Goal: Check status: Check status

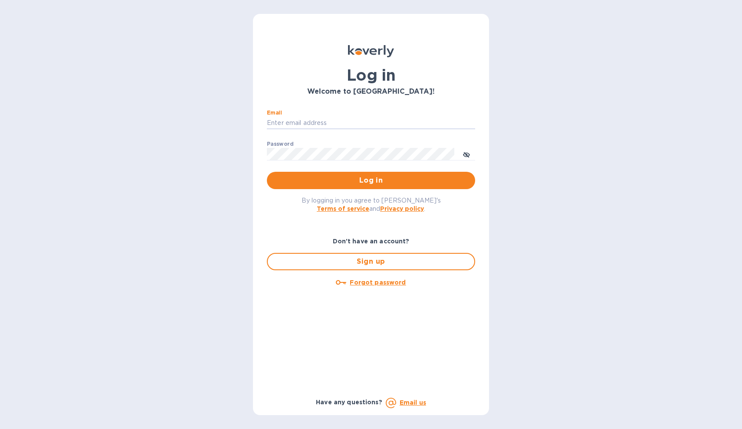
type input "joel@kravyfoods.com"
click at [371, 180] on button "Log in" at bounding box center [371, 180] width 208 height 17
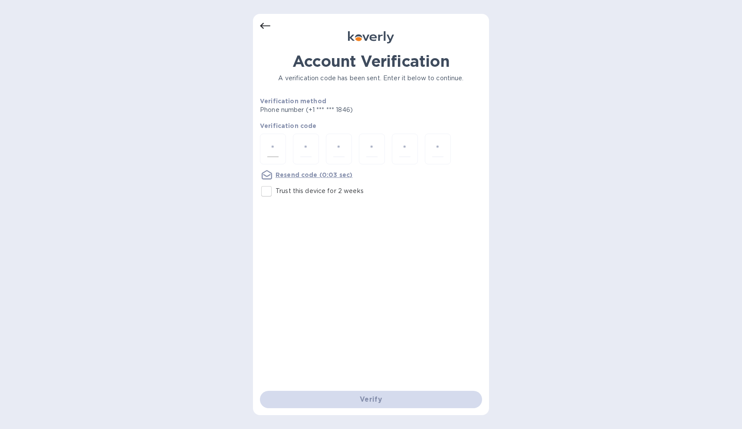
click at [274, 148] on input "number" at bounding box center [272, 149] width 11 height 16
type input "4"
type input "7"
type input "4"
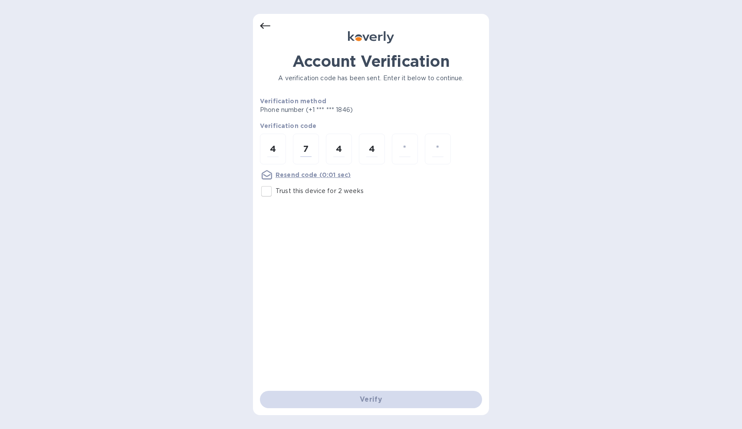
type input "2"
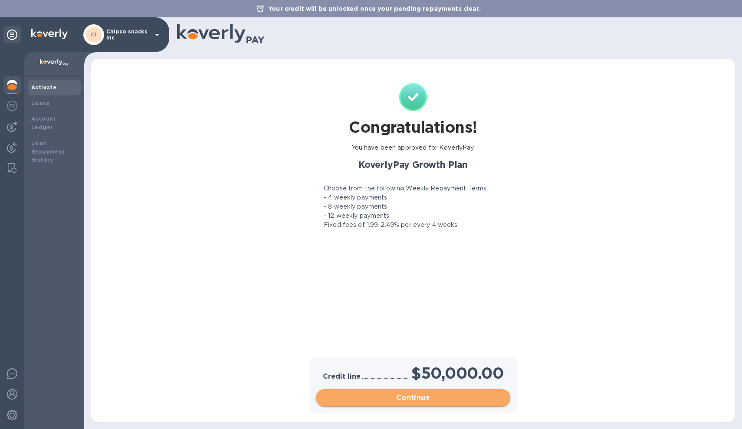
click at [398, 395] on span "Continue" at bounding box center [413, 398] width 181 height 10
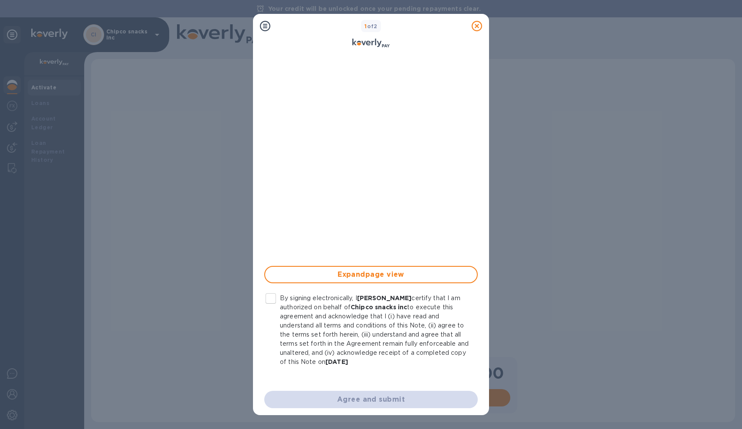
scroll to position [101, 0]
click at [475, 25] on icon at bounding box center [477, 26] width 10 height 10
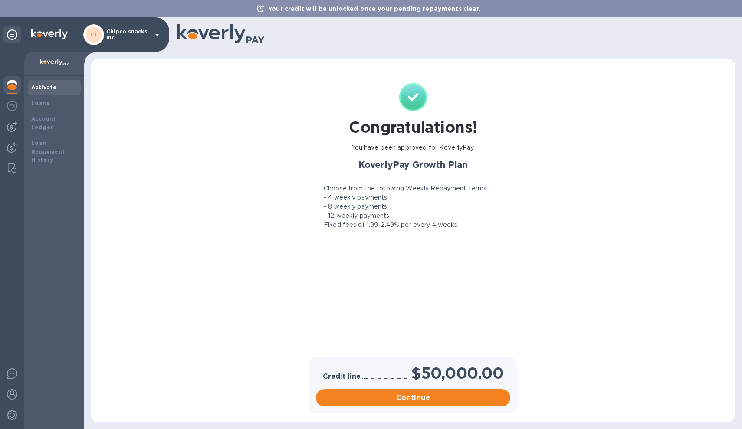
scroll to position [0, 0]
click at [44, 105] on b "Loans" at bounding box center [40, 103] width 18 height 7
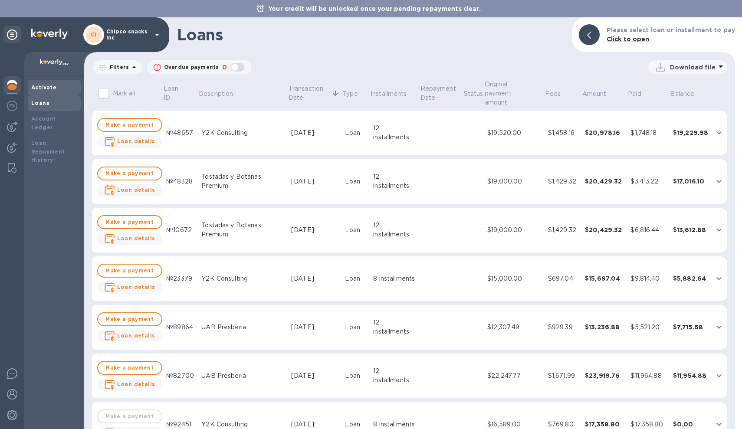
click at [50, 90] on b "Activate" at bounding box center [43, 87] width 25 height 7
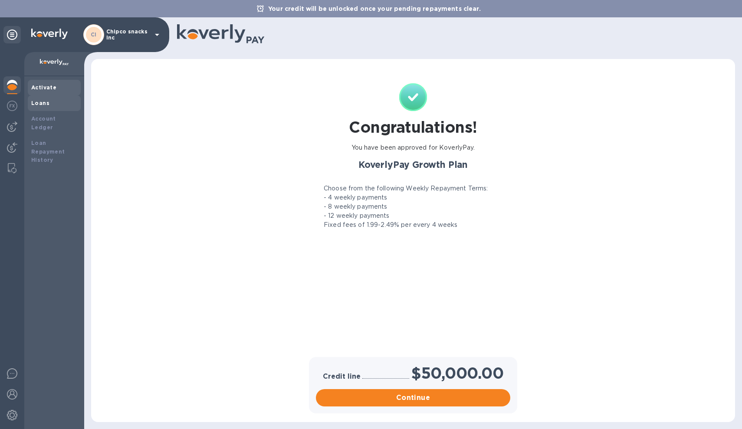
click at [46, 105] on b "Loans" at bounding box center [40, 103] width 18 height 7
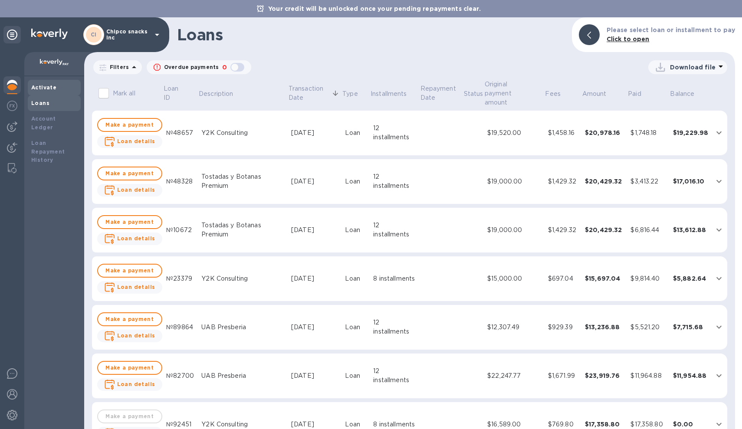
click at [53, 94] on div "Activate" at bounding box center [54, 88] width 53 height 16
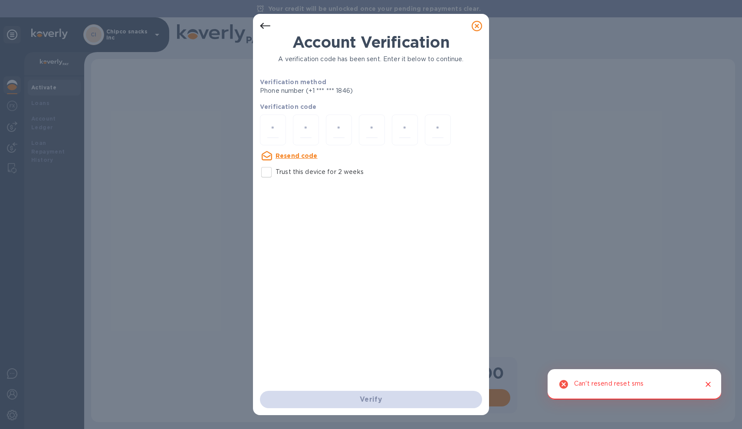
click at [475, 25] on icon at bounding box center [477, 26] width 10 height 10
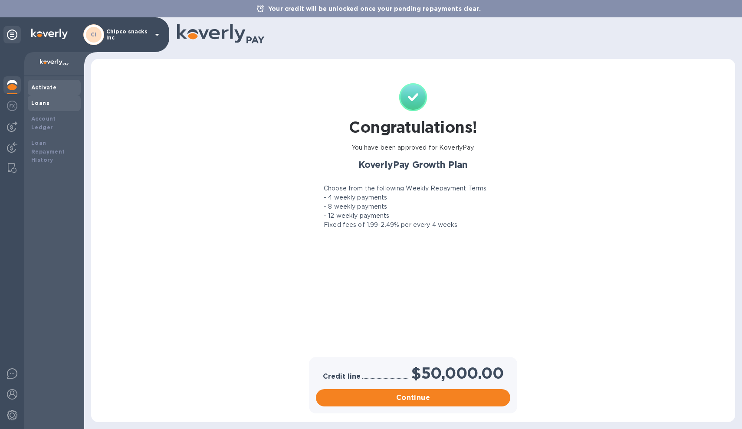
click at [65, 103] on div "Loans" at bounding box center [54, 103] width 46 height 9
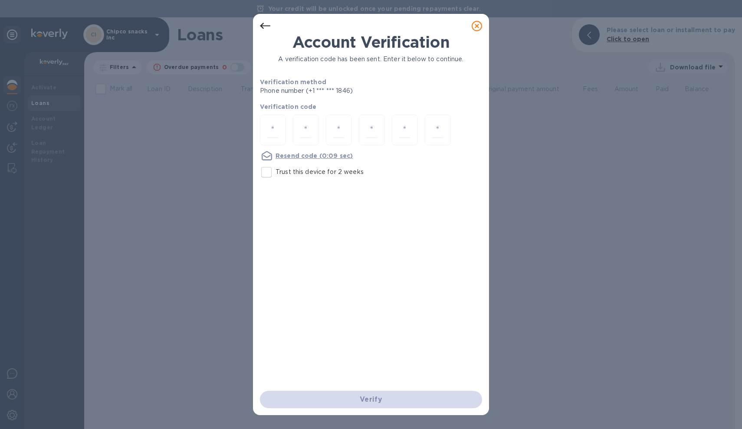
click at [476, 26] on icon at bounding box center [477, 26] width 10 height 10
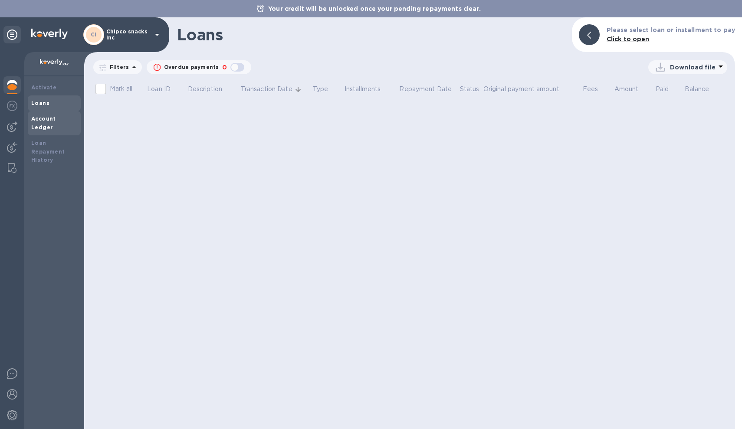
click at [54, 125] on div "Account Ledger" at bounding box center [54, 123] width 53 height 24
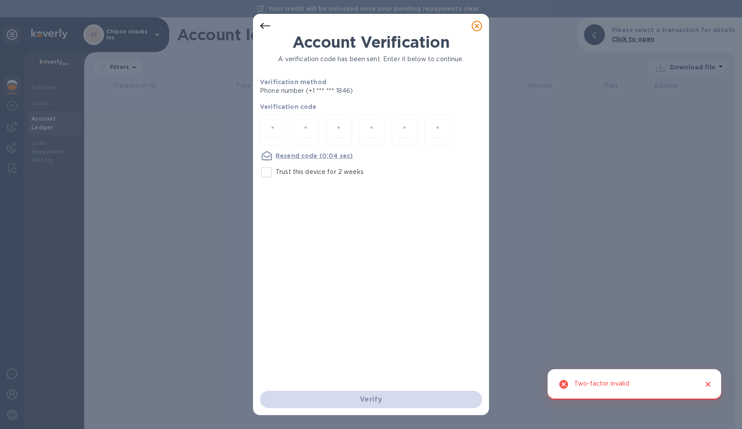
click at [476, 27] on icon at bounding box center [477, 26] width 10 height 10
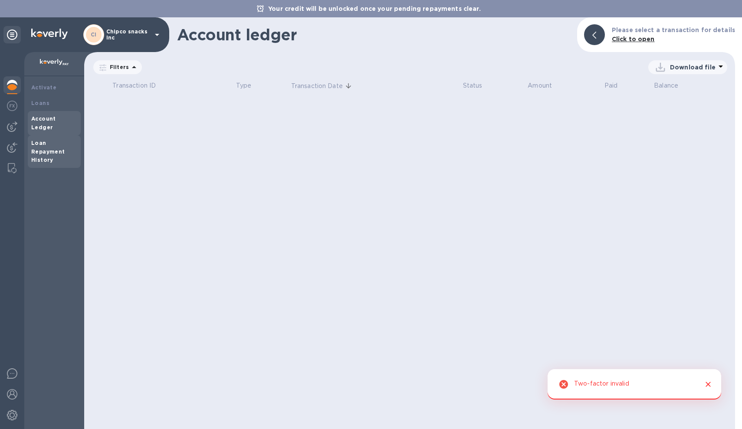
click at [65, 139] on div "Loan Repayment History" at bounding box center [54, 152] width 46 height 26
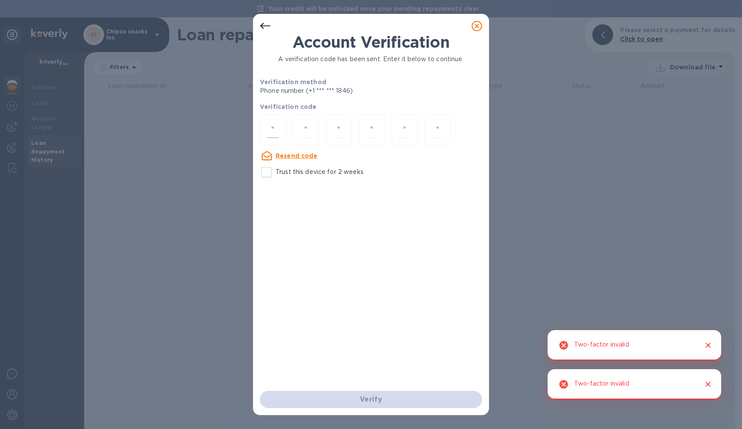
click at [272, 131] on input "number" at bounding box center [272, 130] width 11 height 16
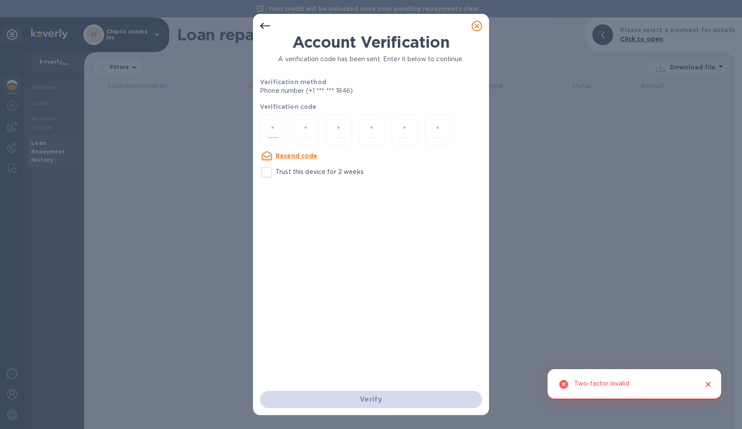
type input "5"
type input "0"
type input "1"
type input "0"
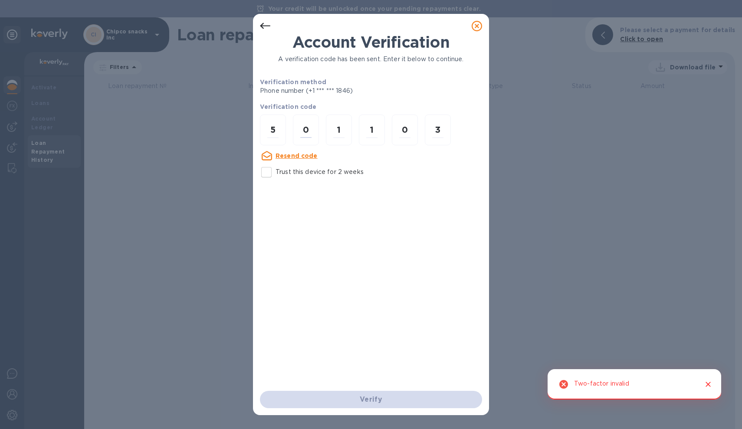
type input "3"
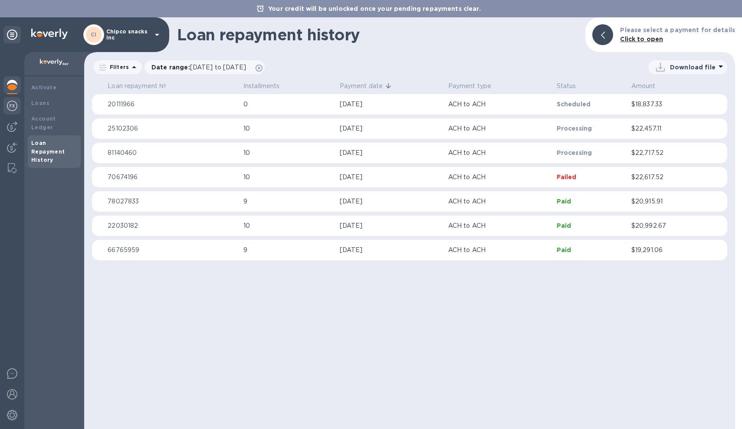
click at [11, 103] on img at bounding box center [12, 106] width 10 height 10
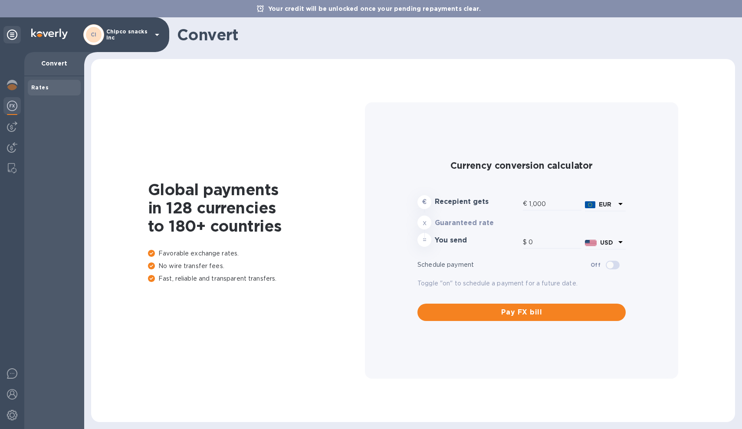
type input "1,171.34"
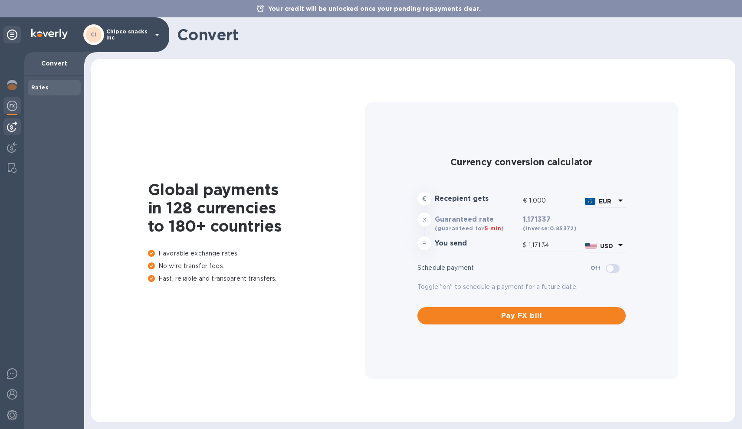
click at [13, 120] on div at bounding box center [11, 126] width 17 height 17
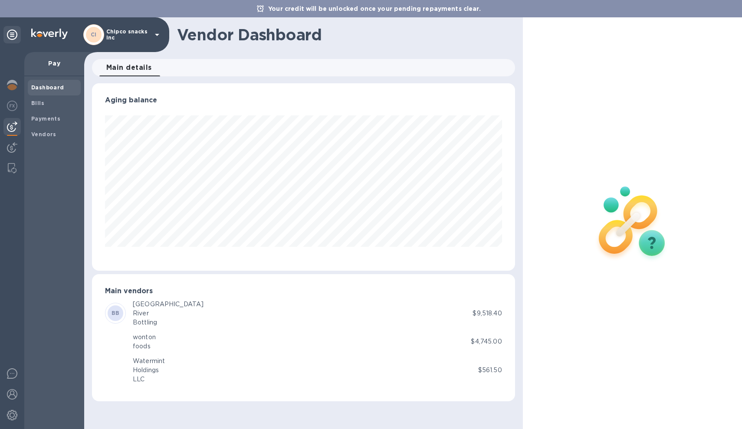
scroll to position [188, 423]
click at [11, 143] on img at bounding box center [12, 147] width 10 height 10
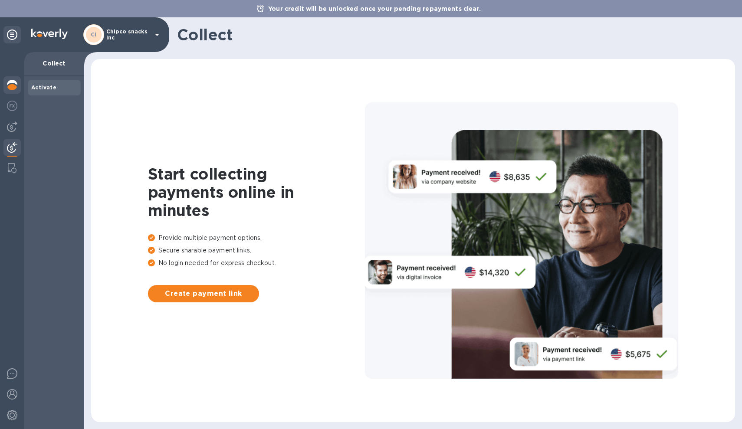
click at [15, 81] on img at bounding box center [12, 85] width 10 height 10
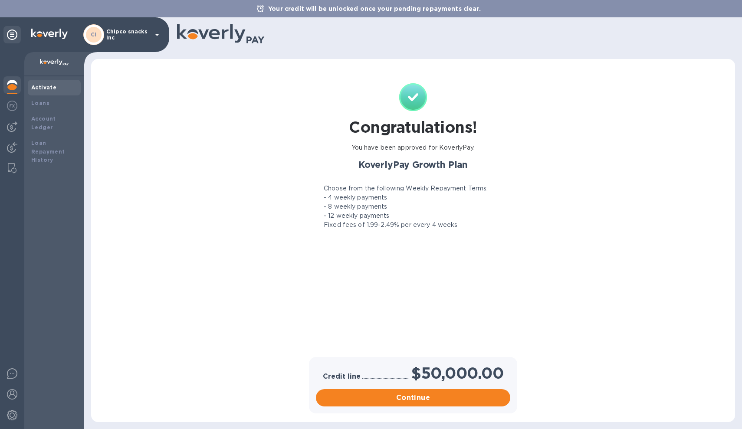
click at [57, 89] on div "Activate" at bounding box center [54, 87] width 46 height 9
click at [53, 105] on div "Loans" at bounding box center [54, 103] width 46 height 9
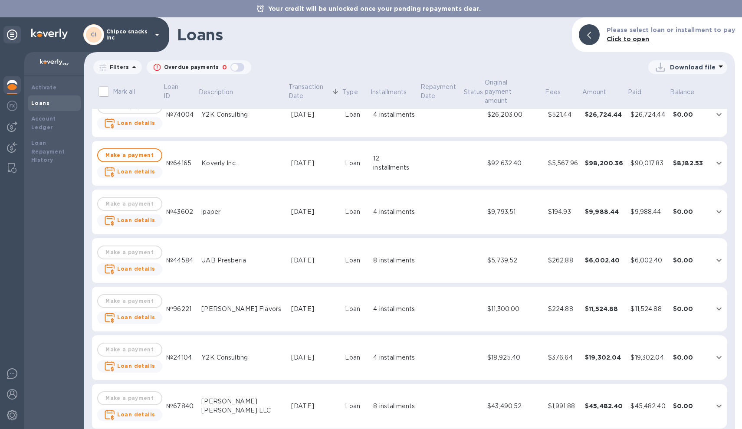
scroll to position [956, 0]
